Goal: Navigation & Orientation: Find specific page/section

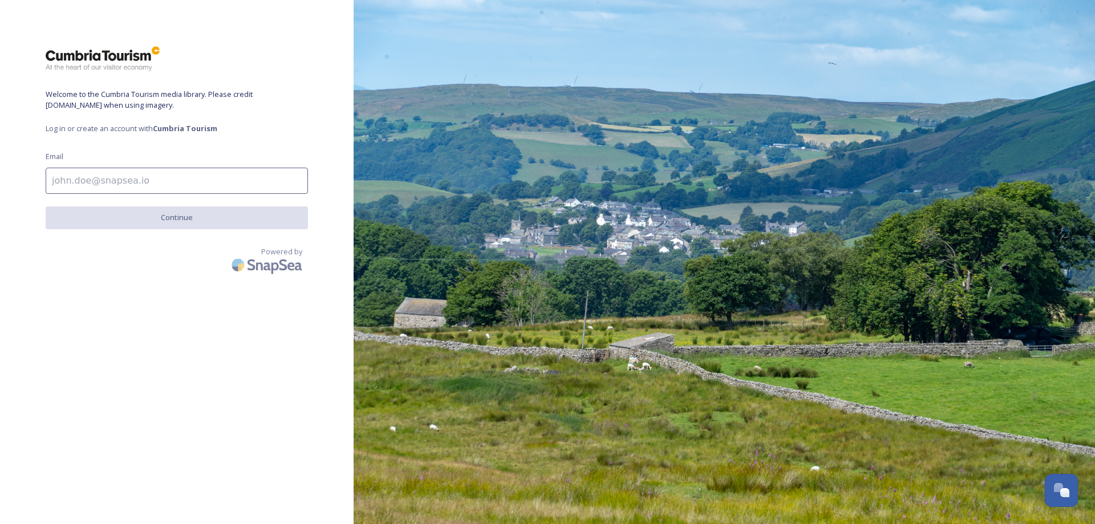
click at [102, 126] on span "Log in or create an account with Cumbria Tourism" at bounding box center [177, 128] width 262 height 11
click at [44, 124] on div "Welcome to the Cumbria Tourism media library. Please credit [DOMAIN_NAME] when …" at bounding box center [177, 262] width 354 height 433
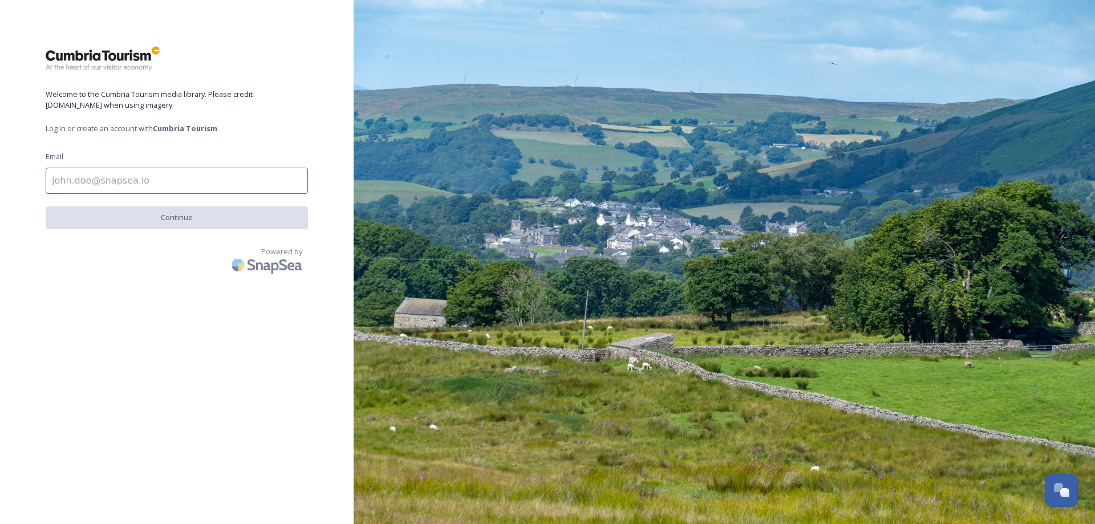
click at [53, 128] on span "Log in or create an account with Cumbria Tourism" at bounding box center [177, 128] width 262 height 11
click at [72, 129] on span "Log in or create an account with Cumbria Tourism" at bounding box center [177, 128] width 262 height 11
click at [95, 128] on span "Log in or create an account with Cumbria Tourism" at bounding box center [177, 128] width 262 height 11
click at [123, 127] on span "Log in or create an account with Cumbria Tourism" at bounding box center [177, 128] width 262 height 11
click at [187, 128] on strong "Cumbria Tourism" at bounding box center [185, 128] width 64 height 10
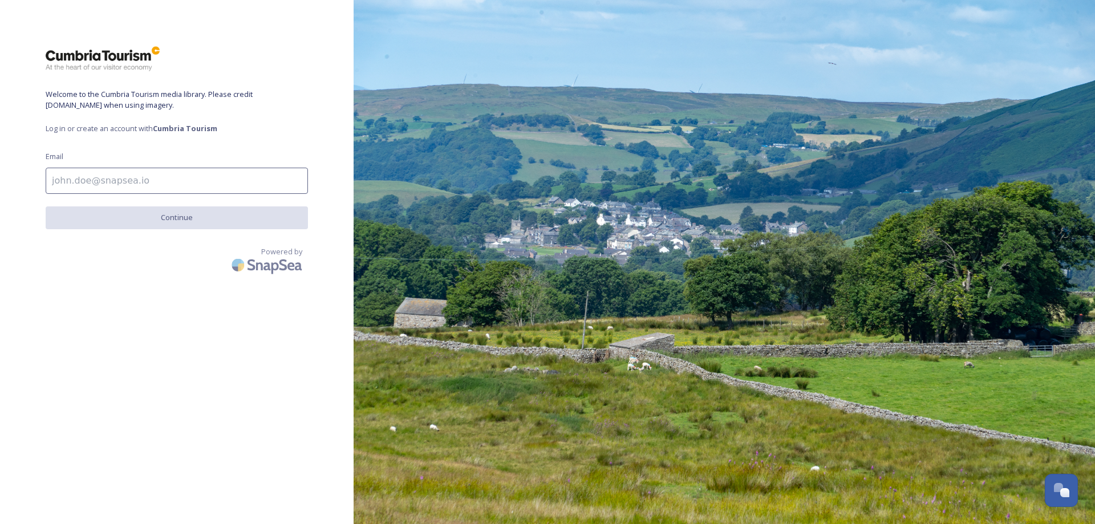
click at [199, 131] on strong "Cumbria Tourism" at bounding box center [185, 128] width 64 height 10
click at [150, 129] on span "Log in or create an account with Cumbria Tourism" at bounding box center [177, 128] width 262 height 11
click at [123, 129] on span "Log in or create an account with Cumbria Tourism" at bounding box center [177, 128] width 262 height 11
click at [72, 133] on span "Log in or create an account with Cumbria Tourism" at bounding box center [177, 128] width 262 height 11
click at [82, 70] on img at bounding box center [103, 59] width 114 height 26
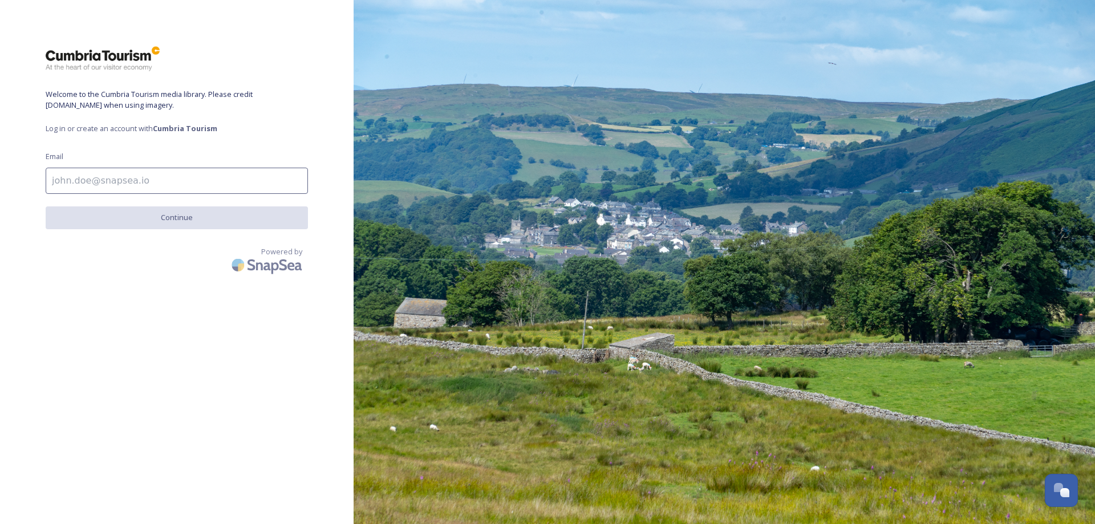
click at [90, 109] on span "Welcome to the Cumbria Tourism media library. Please credit [DOMAIN_NAME] when …" at bounding box center [177, 100] width 262 height 22
click at [118, 107] on span "Welcome to the Cumbria Tourism media library. Please credit [DOMAIN_NAME] when …" at bounding box center [177, 100] width 262 height 22
click at [106, 129] on span "Log in or create an account with Cumbria Tourism" at bounding box center [177, 128] width 262 height 11
click at [64, 129] on span "Log in or create an account with Cumbria Tourism" at bounding box center [177, 128] width 262 height 11
click at [172, 127] on strong "Cumbria Tourism" at bounding box center [185, 128] width 64 height 10
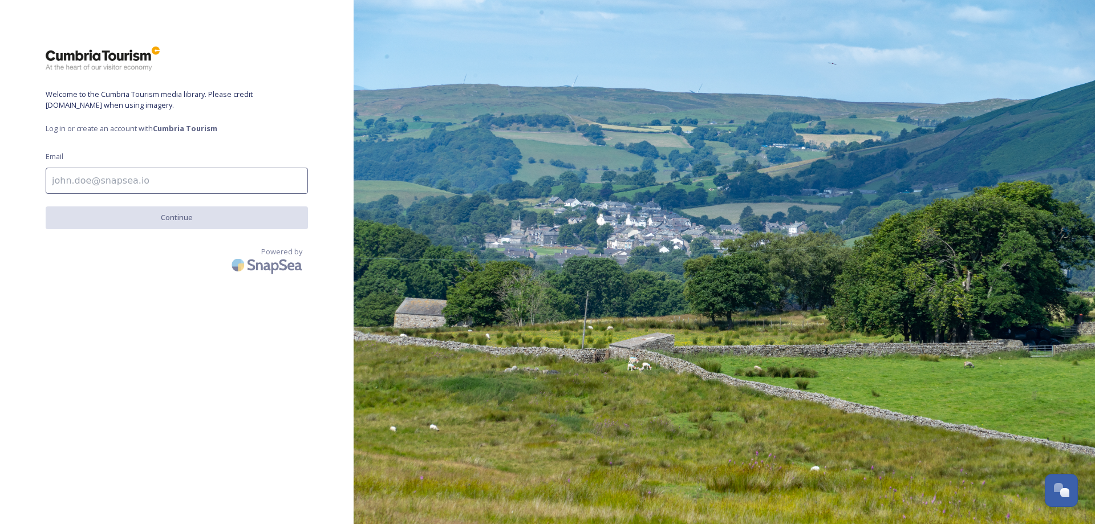
click at [129, 131] on span "Log in or create an account with Cumbria Tourism" at bounding box center [177, 128] width 262 height 11
drag, startPoint x: 129, startPoint y: 131, endPoint x: 85, endPoint y: 128, distance: 44.6
click at [85, 128] on span "Log in or create an account with Cumbria Tourism" at bounding box center [177, 128] width 262 height 11
click at [60, 126] on span "Log in or create an account with Cumbria Tourism" at bounding box center [177, 128] width 262 height 11
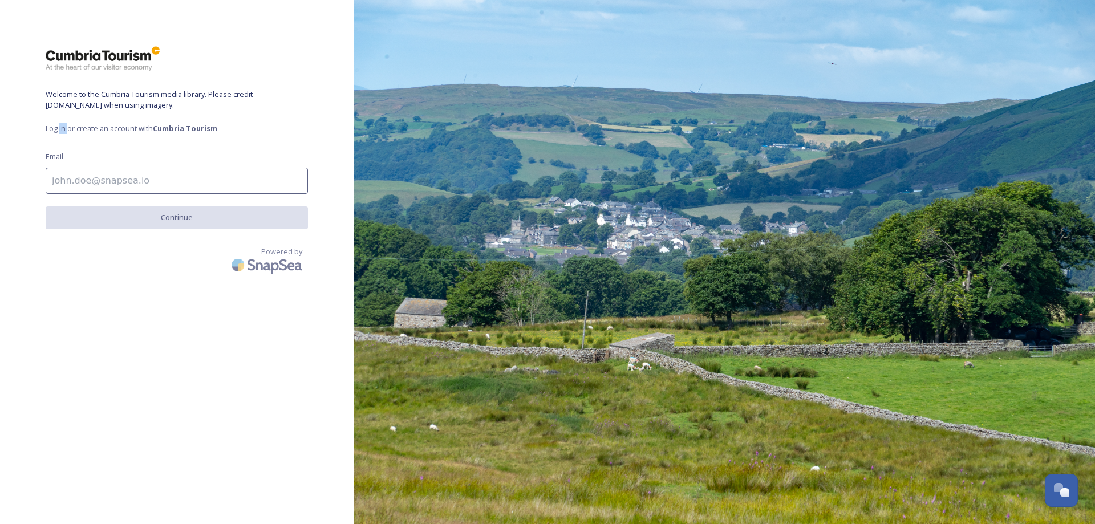
click at [60, 126] on span "Log in or create an account with Cumbria Tourism" at bounding box center [177, 128] width 262 height 11
click at [48, 133] on span "Log in or create an account with Cumbria Tourism" at bounding box center [177, 128] width 262 height 11
click at [183, 124] on strong "Cumbria Tourism" at bounding box center [185, 128] width 64 height 10
